Goal: Information Seeking & Learning: Learn about a topic

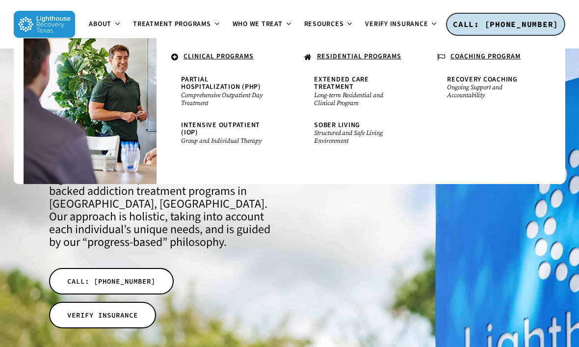
click at [338, 82] on span "Extended Care Treatment" at bounding box center [341, 83] width 55 height 17
click at [186, 22] on span "Treatment Programs" at bounding box center [172, 24] width 78 height 10
click at [340, 77] on span "Extended Care Treatment" at bounding box center [341, 83] width 55 height 17
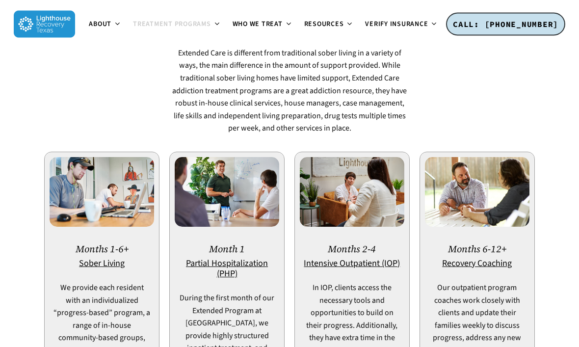
scroll to position [644, 0]
click at [251, 257] on u "Partial Hospitalization (PHP)" at bounding box center [227, 268] width 82 height 23
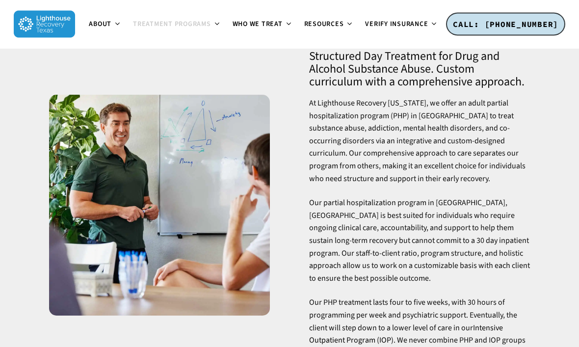
scroll to position [79, 0]
click at [538, 194] on div "Partial Hospitalization Program (PHP) in Dallas, TX Structured Day Treatment fo…" at bounding box center [419, 205] width 260 height 414
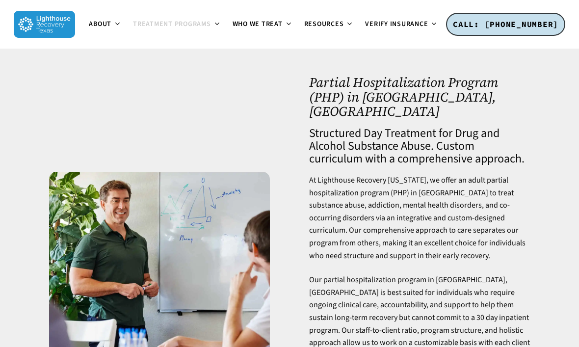
scroll to position [0, 0]
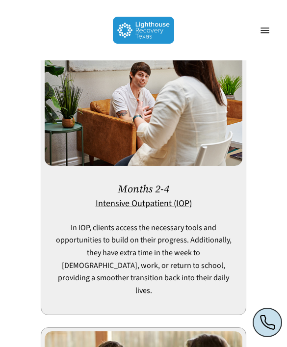
scroll to position [1569, 0]
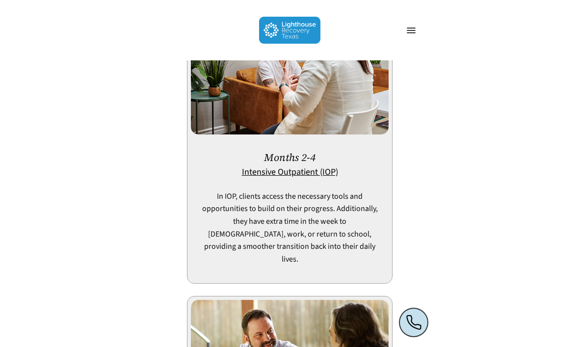
scroll to position [772, 0]
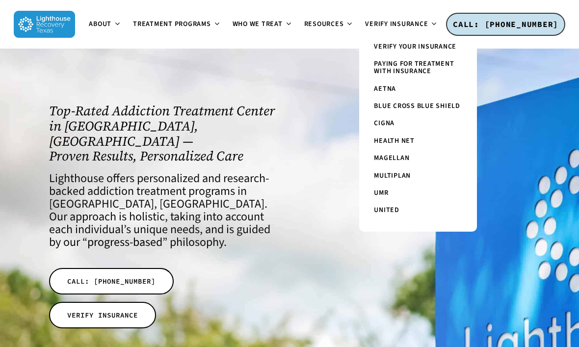
click at [524, 167] on div at bounding box center [414, 218] width 250 height 339
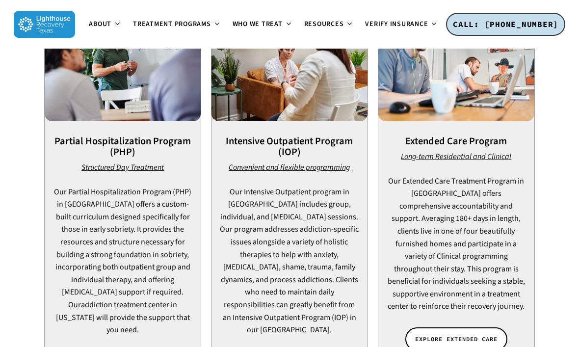
scroll to position [675, 0]
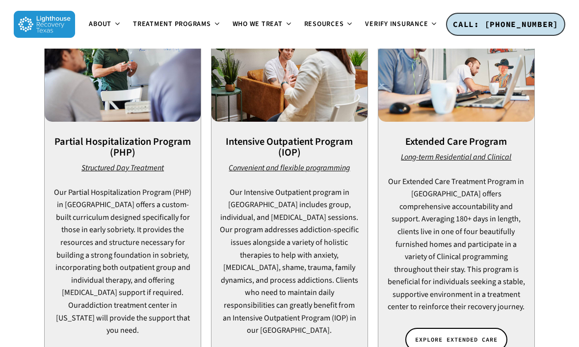
click at [468, 335] on span "EXPLORE EXTENDED CARE" at bounding box center [456, 340] width 82 height 10
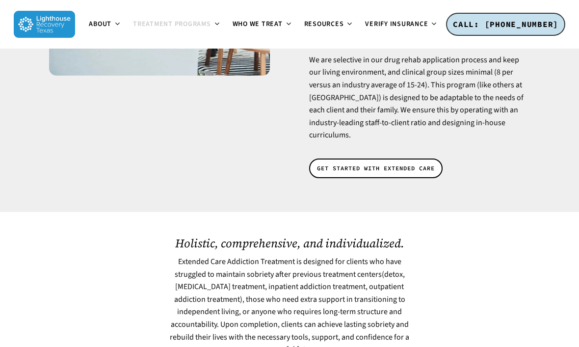
scroll to position [323, 0]
